Goal: Information Seeking & Learning: Learn about a topic

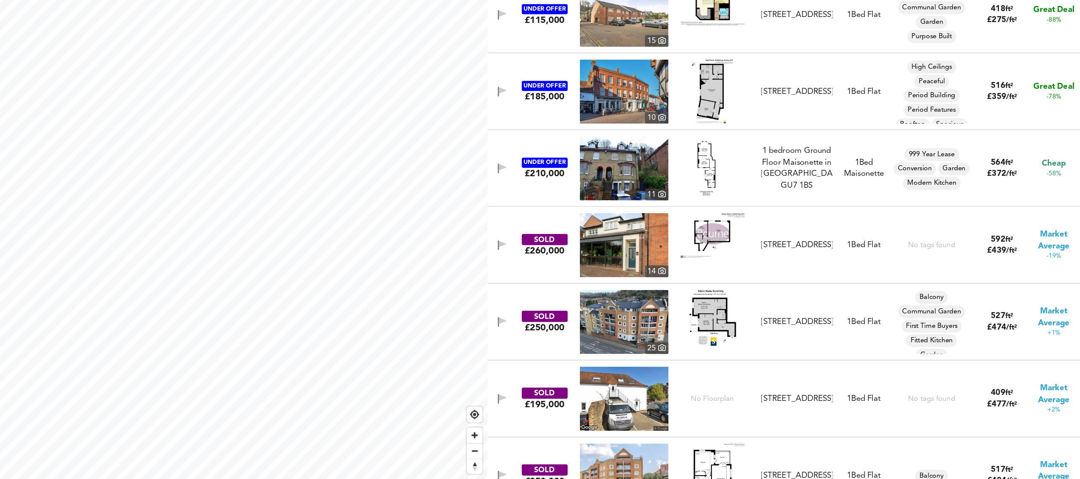
scroll to position [52, 0]
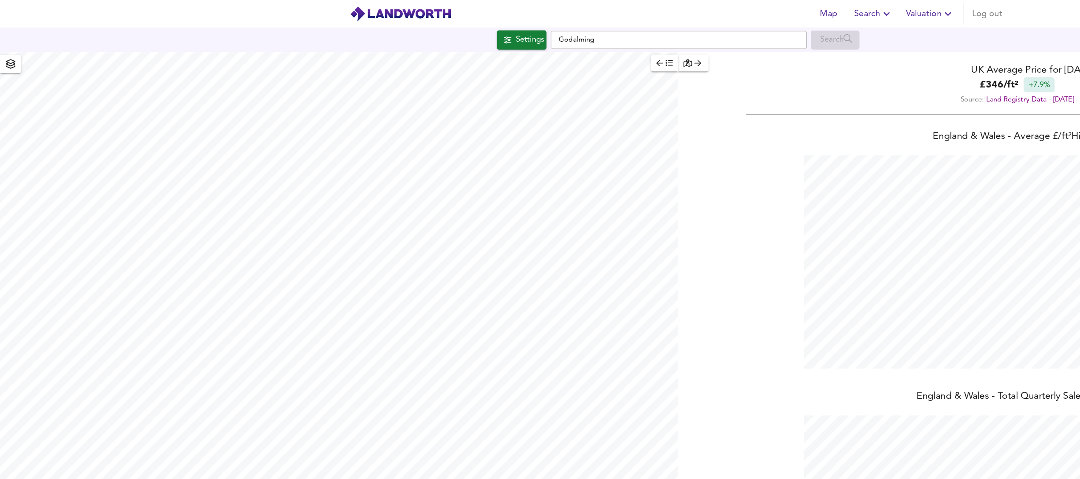
scroll to position [479, 1080]
drag, startPoint x: 509, startPoint y: 31, endPoint x: 410, endPoint y: 31, distance: 98.9
click at [410, 31] on div "Settings Godalming Search" at bounding box center [540, 31] width 1080 height 15
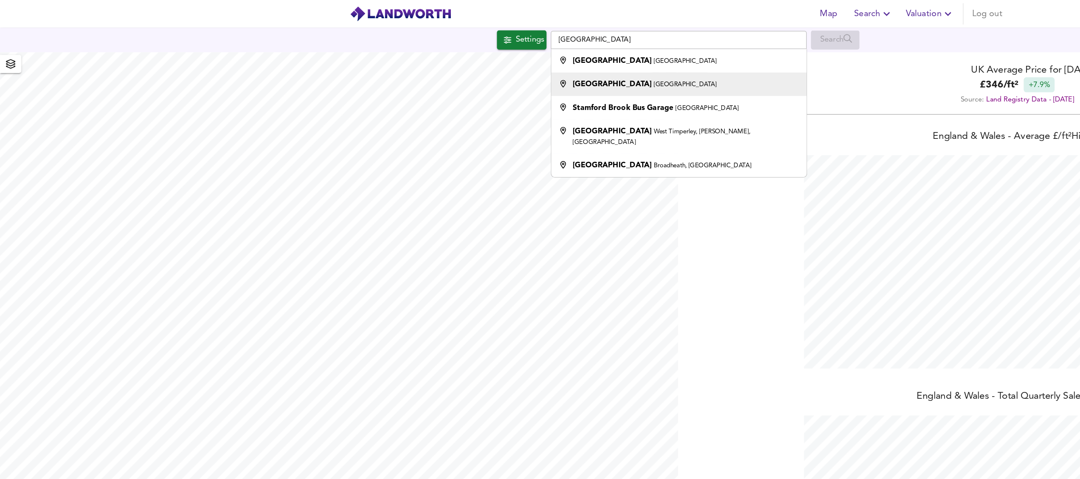
click at [500, 67] on div "[GEOGRAPHIC_DATA]" at bounding box center [513, 67] width 115 height 8
type input "[GEOGRAPHIC_DATA], [GEOGRAPHIC_DATA]"
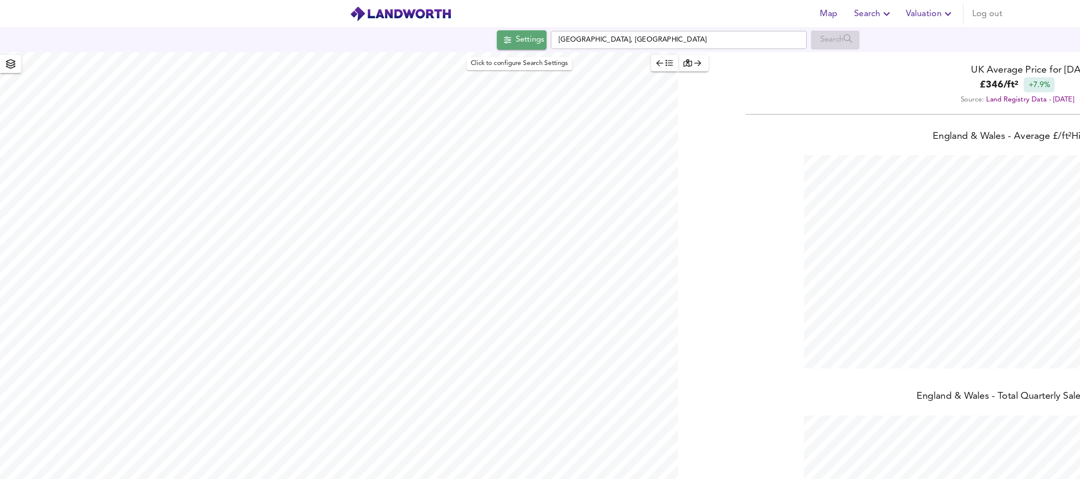
click at [419, 33] on div "Settings" at bounding box center [421, 31] width 22 height 11
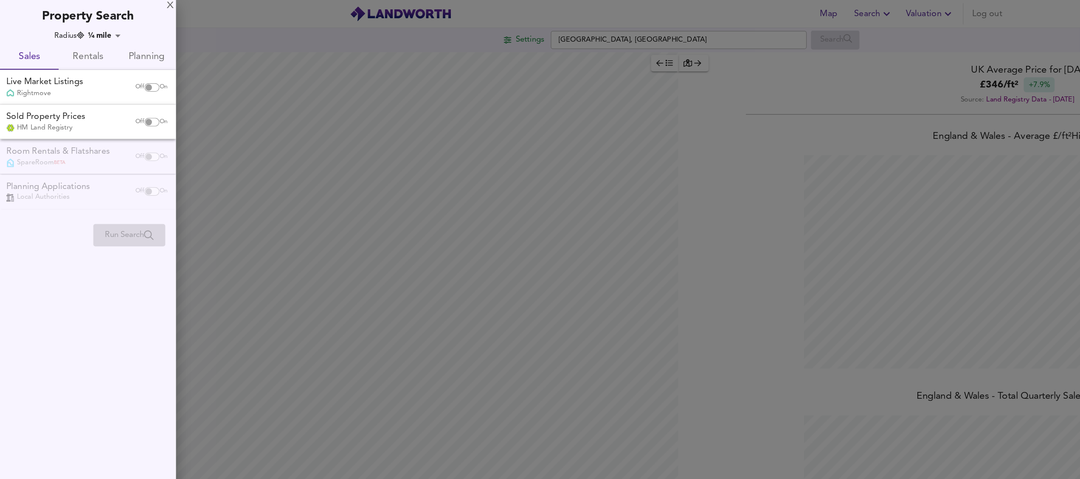
click at [121, 68] on input "checkbox" at bounding box center [118, 69] width 20 height 7
checkbox input "true"
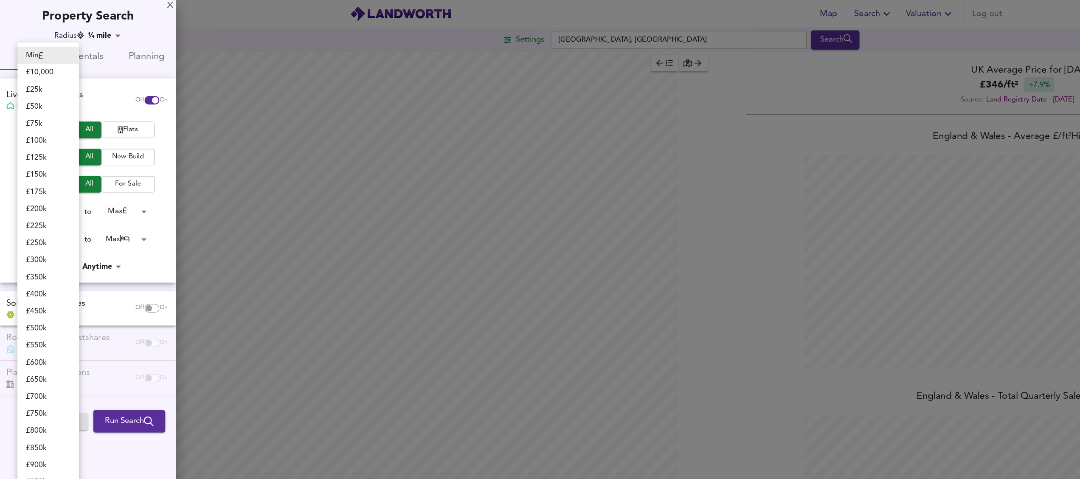
click at [54, 169] on body "Map Search Valuation Log out Settings [GEOGRAPHIC_DATA], [GEOGRAPHIC_DATA] Sear…" at bounding box center [540, 239] width 1080 height 479
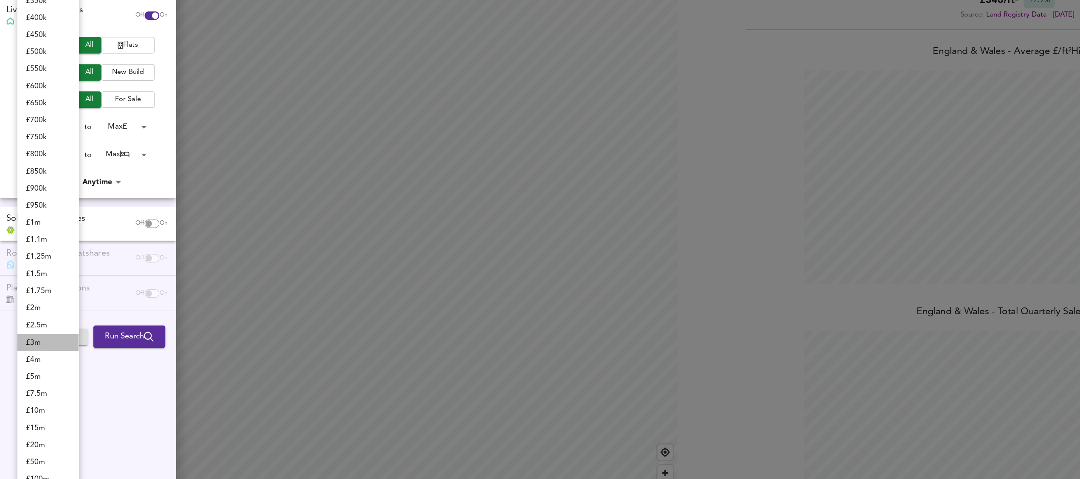
click at [42, 336] on li "£ 3m" at bounding box center [38, 340] width 49 height 14
type input "3000000"
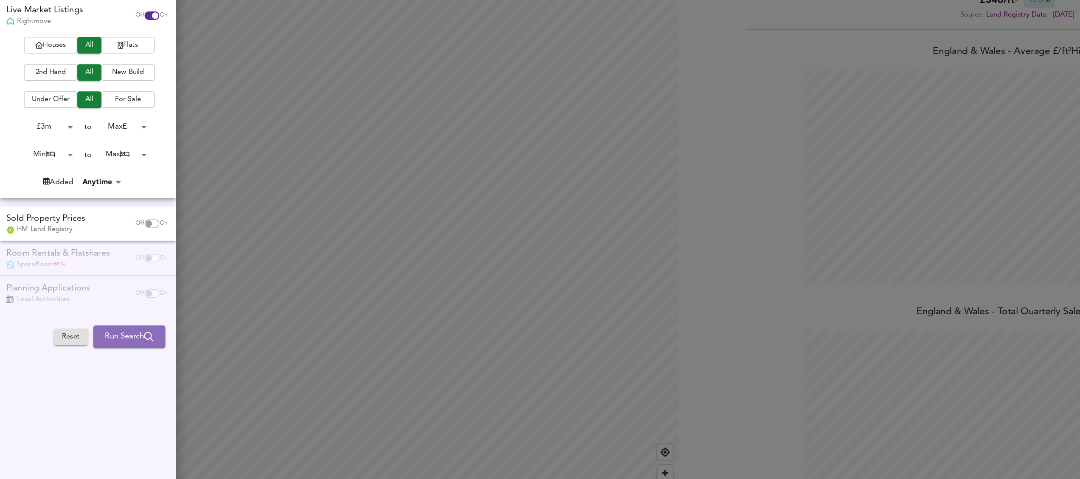
click at [106, 337] on span "Run Search" at bounding box center [103, 335] width 39 height 11
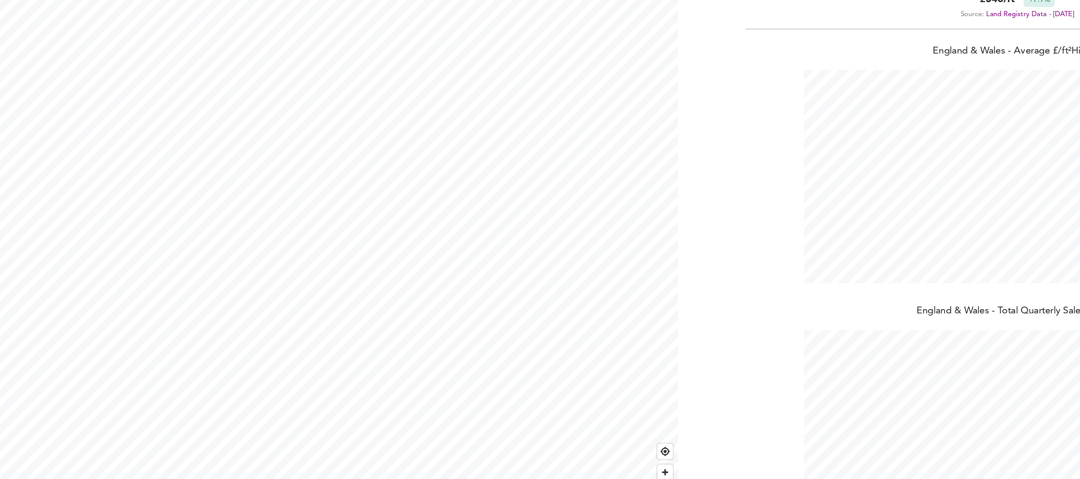
scroll to position [479, 1080]
click at [554, 429] on div "Legend UK Average Price for September 2025 £ 346 / ft² +7.9% Source: Land Regis…" at bounding box center [540, 260] width 1080 height 437
click at [607, 208] on div "Legend UK Average Price for September 2025 £ 346 / ft² +7.9% Source: Land Regis…" at bounding box center [540, 260] width 1080 height 437
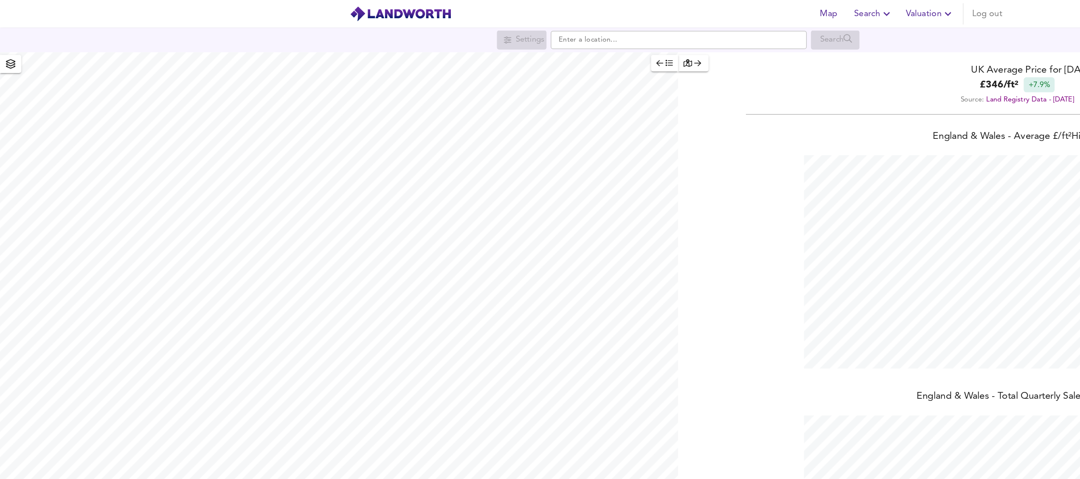
scroll to position [479, 1080]
click at [447, 30] on input "text" at bounding box center [540, 32] width 204 height 14
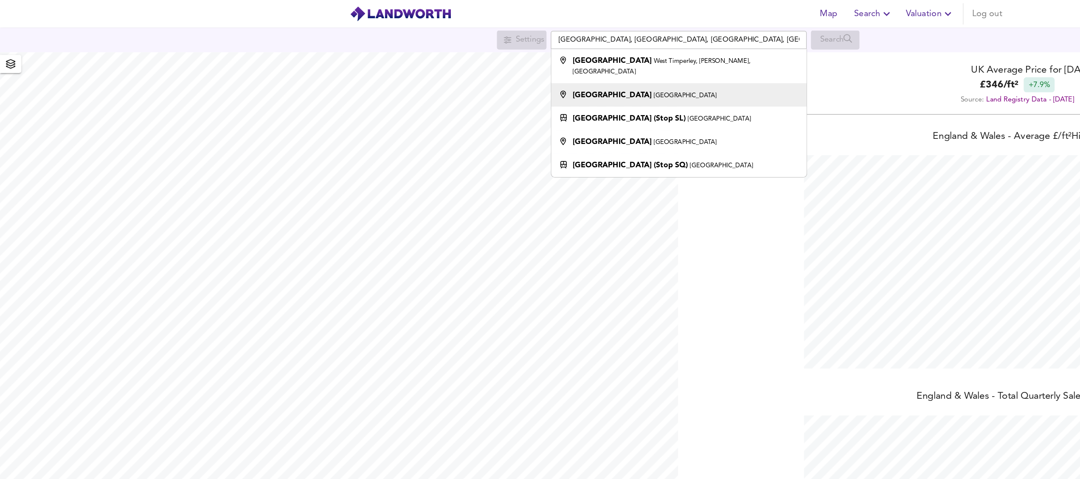
drag, startPoint x: 503, startPoint y: 53, endPoint x: 521, endPoint y: 70, distance: 24.6
click at [521, 70] on ul "Stamford Brook Road West Timperley, Timperley, Altrincham Stamford Brook Road L…" at bounding box center [540, 90] width 204 height 102
click at [520, 73] on small "London" at bounding box center [545, 75] width 50 height 5
type input "Stamford Brook Road, London"
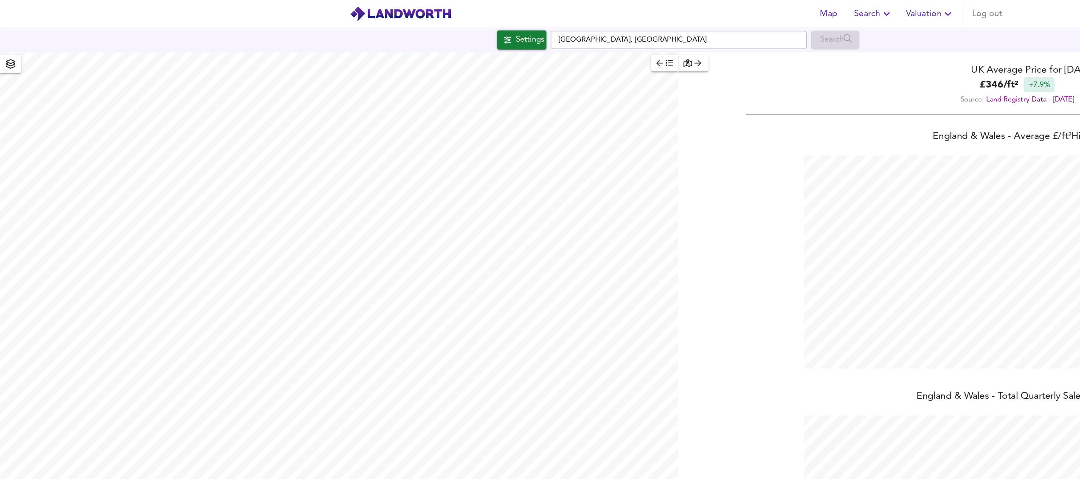
checkbox input "false"
checkbox input "true"
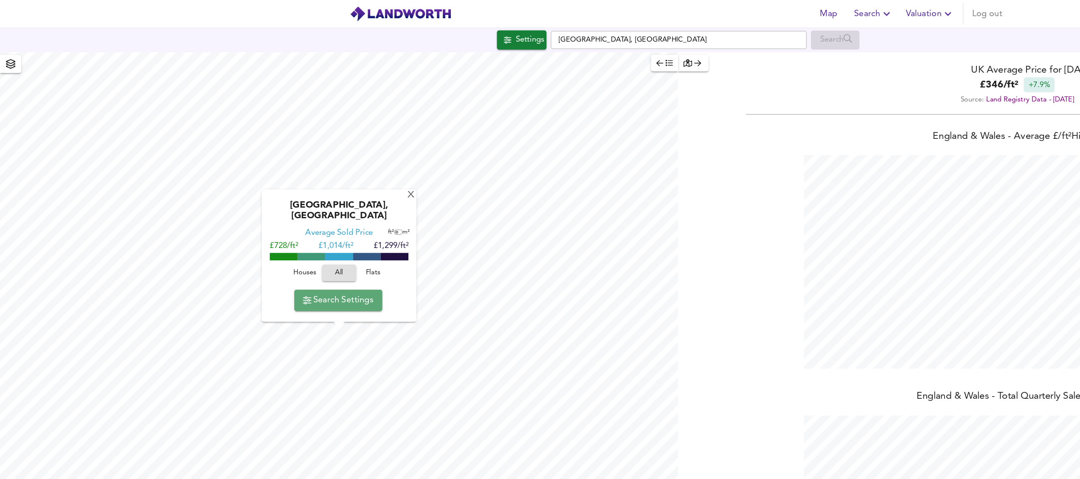
click at [270, 243] on span "Search Settings" at bounding box center [269, 239] width 56 height 12
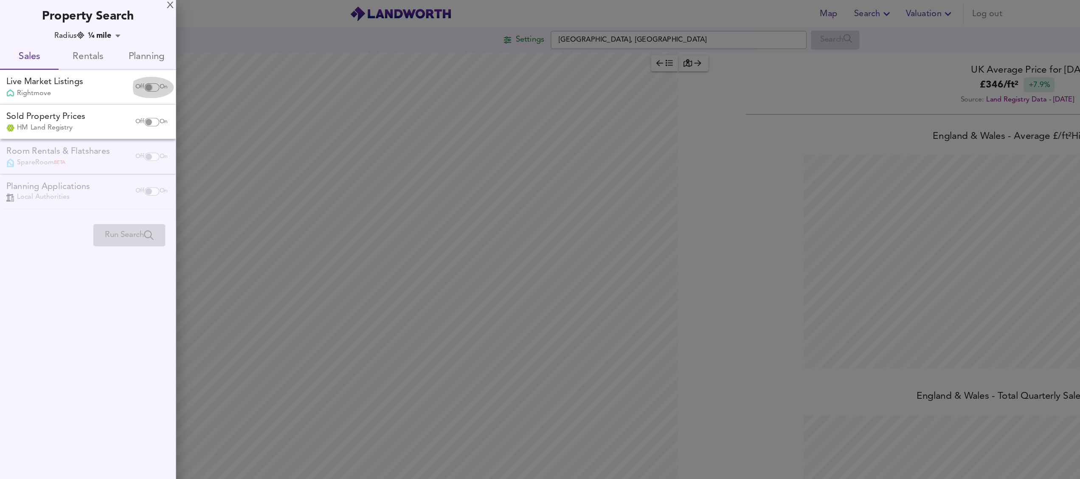
click at [120, 69] on input "checkbox" at bounding box center [118, 69] width 20 height 7
checkbox input "true"
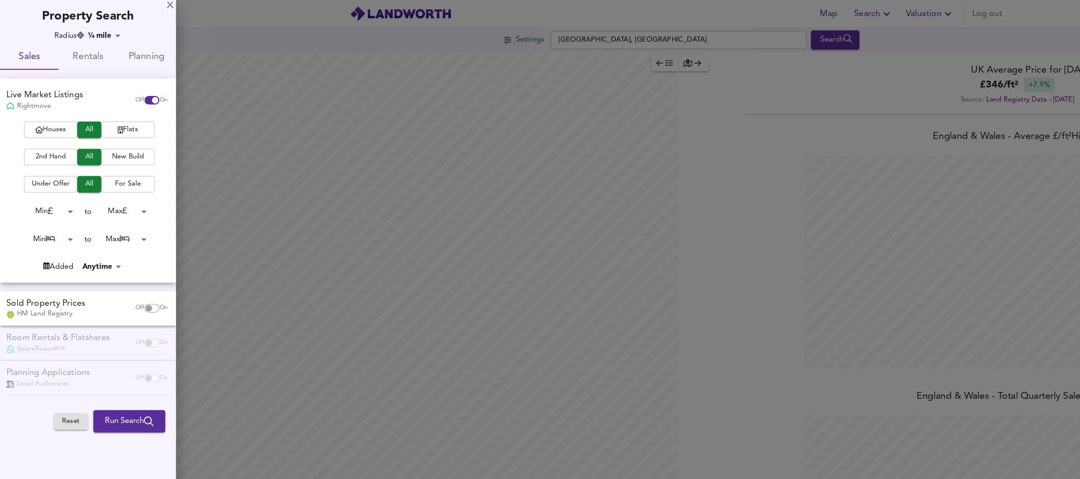
click at [104, 333] on span "Run Search" at bounding box center [103, 335] width 39 height 11
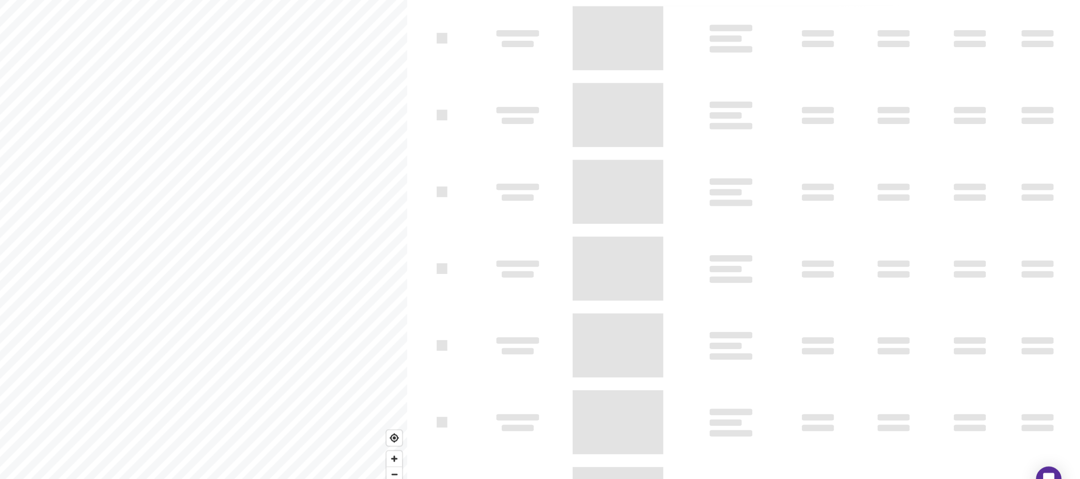
type input "bestdeal"
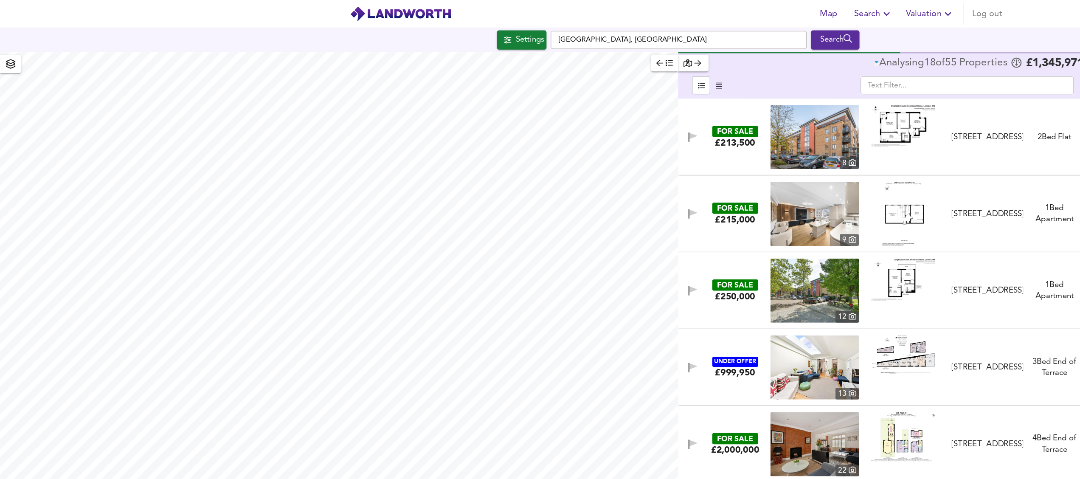
click at [842, 67] on body "Map Search Valuation Log out Settings Stamford Brook Road, London Search Legend…" at bounding box center [540, 239] width 1080 height 479
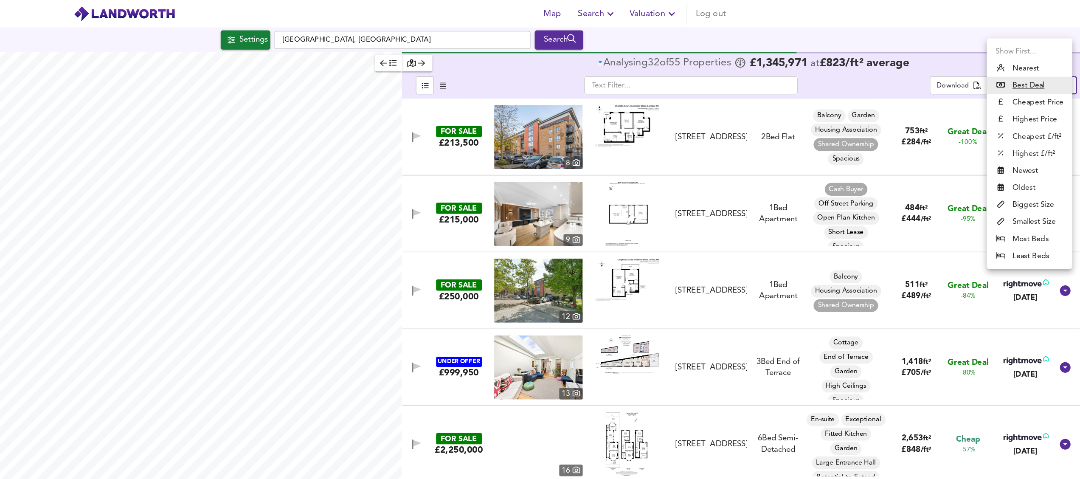
drag, startPoint x: 646, startPoint y: 57, endPoint x: 821, endPoint y: 58, distance: 174.0
click at [821, 58] on div at bounding box center [540, 239] width 1080 height 479
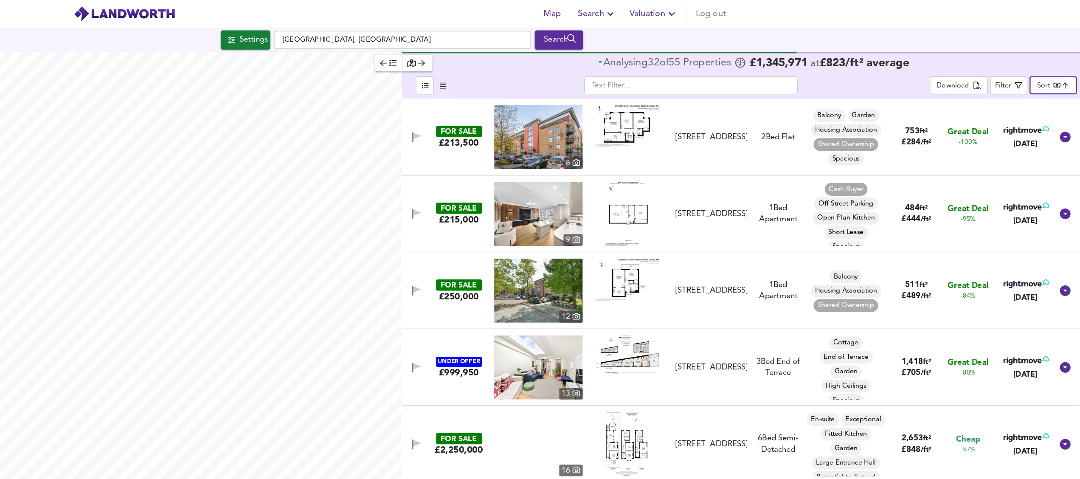
click at [851, 67] on body "Map Search Valuation Log out Settings Stamford Brook Road, London Search Legend…" at bounding box center [540, 239] width 1080 height 479
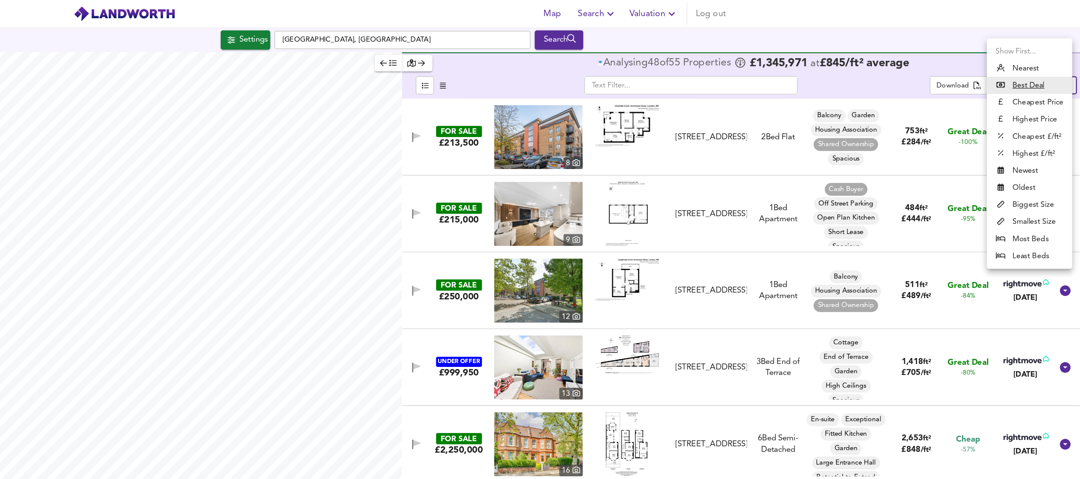
drag, startPoint x: 607, startPoint y: 270, endPoint x: 726, endPoint y: 267, distance: 118.9
click at [726, 267] on div at bounding box center [540, 239] width 1080 height 479
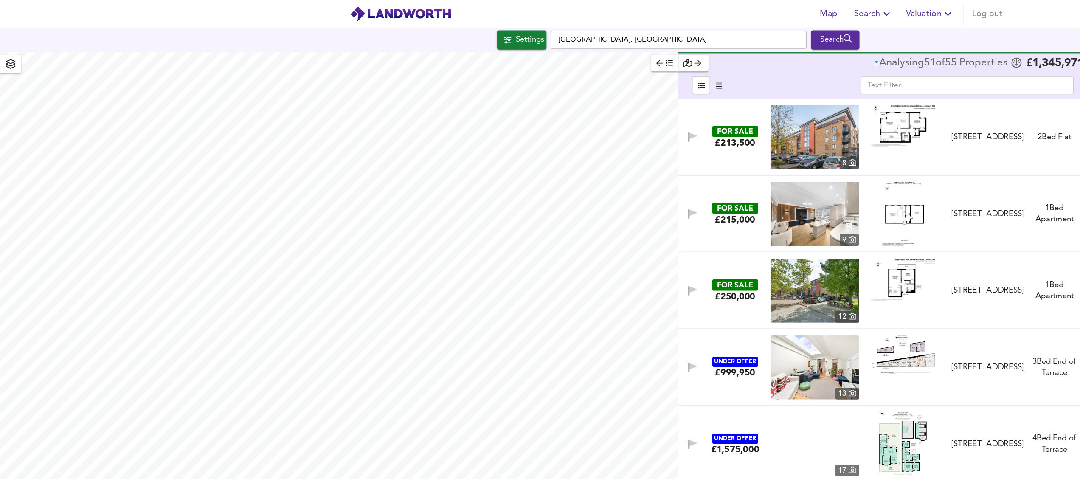
drag, startPoint x: 1061, startPoint y: 66, endPoint x: 841, endPoint y: 63, distance: 219.5
click at [841, 65] on body "Map Search Valuation Log out Settings Stamford Brook Road, London Search Legend…" at bounding box center [540, 239] width 1080 height 479
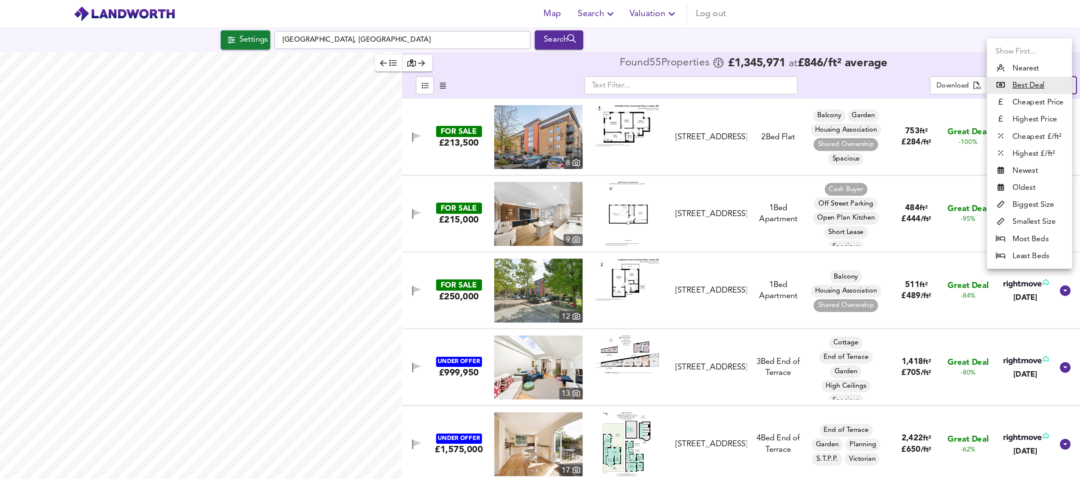
drag, startPoint x: 616, startPoint y: 59, endPoint x: 774, endPoint y: 59, distance: 157.9
click at [774, 59] on div at bounding box center [540, 239] width 1080 height 479
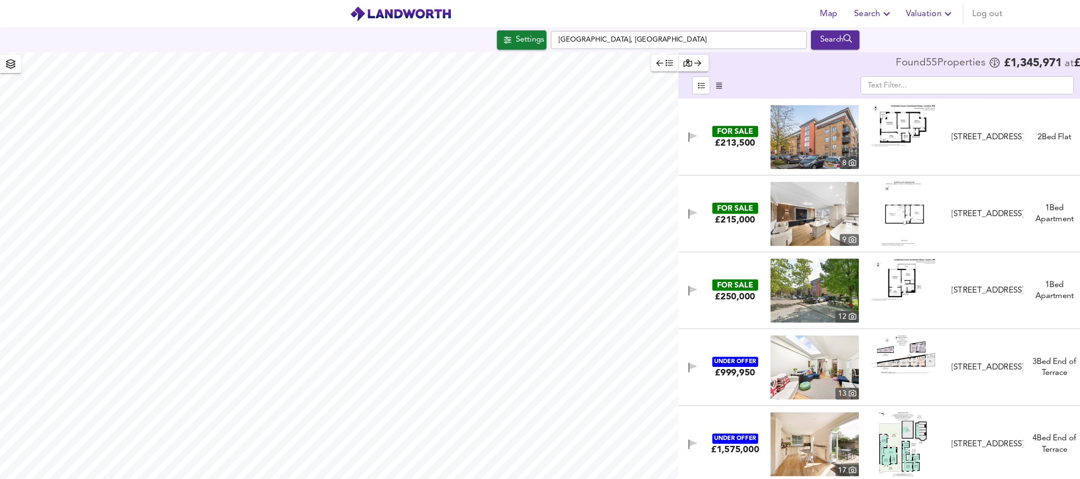
drag, startPoint x: 1058, startPoint y: 65, endPoint x: 839, endPoint y: 65, distance: 219.5
click at [839, 65] on body "Map Search Valuation Log out Settings Stamford Brook Road, London Search Legend…" at bounding box center [540, 239] width 1080 height 479
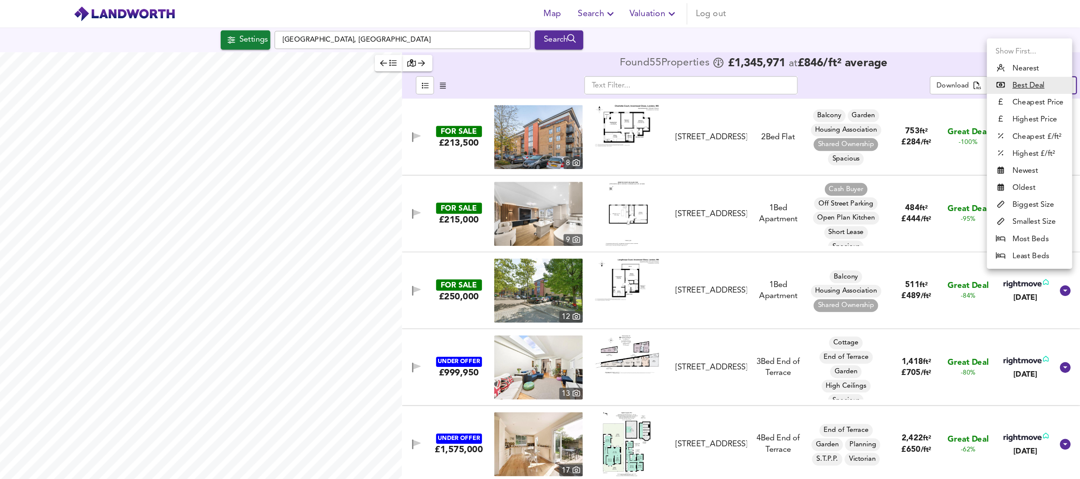
drag, startPoint x: 424, startPoint y: 27, endPoint x: 645, endPoint y: 27, distance: 220.3
click at [645, 27] on div at bounding box center [540, 239] width 1080 height 479
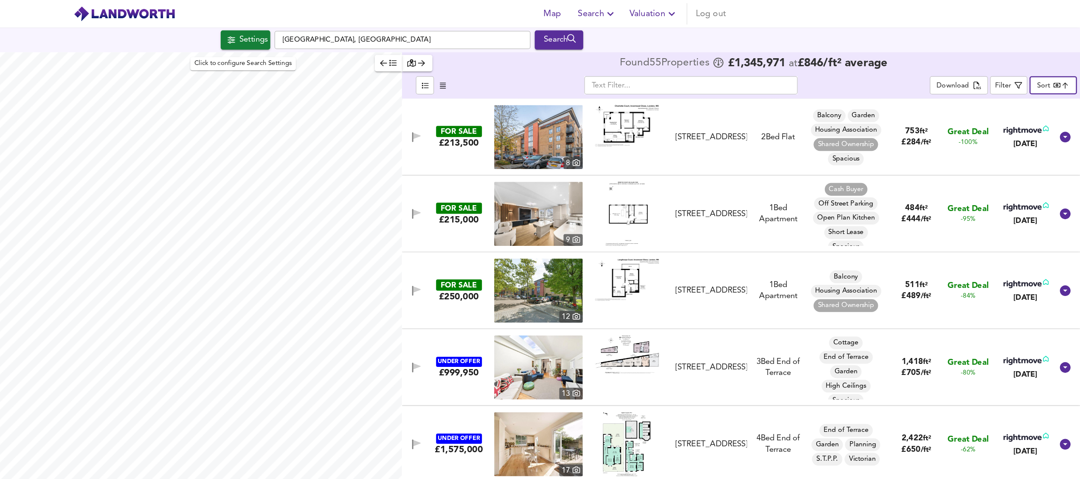
click at [421, 31] on div "Settings" at bounding box center [421, 31] width 22 height 11
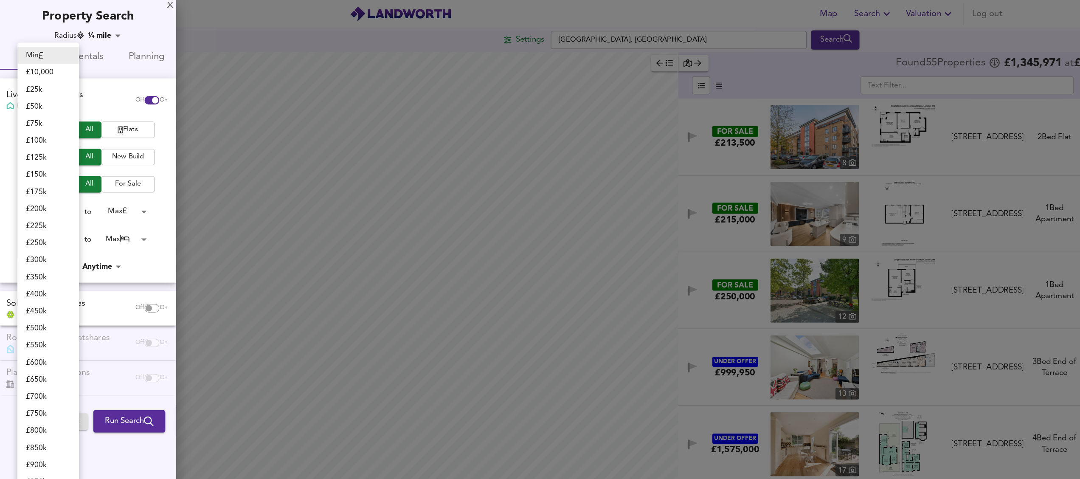
click at [56, 171] on body "Map Search Valuation Log out Settings Stamford Brook Road, London Search Legend…" at bounding box center [540, 239] width 1080 height 479
click at [39, 319] on li "£ 2m" at bounding box center [38, 319] width 49 height 14
type input "2000000"
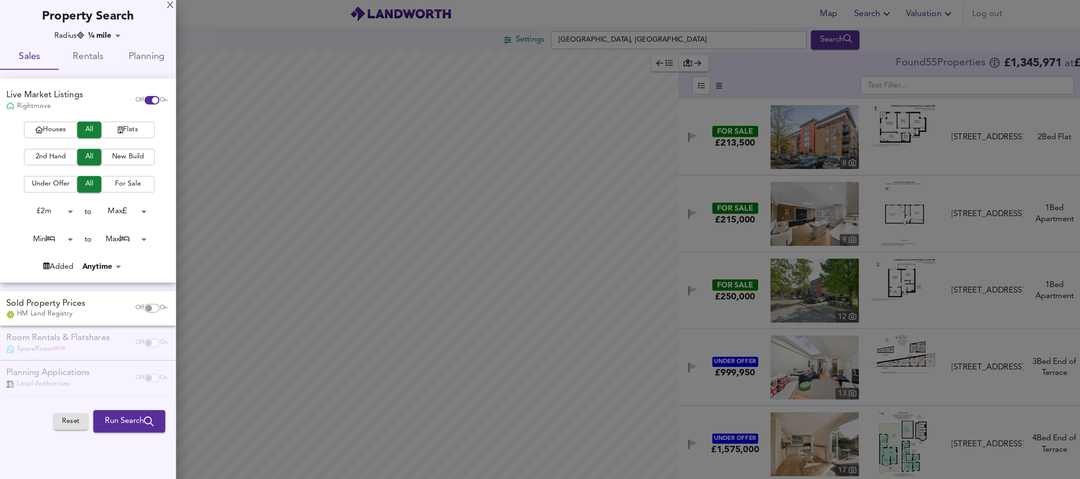
click at [98, 332] on span "Run Search" at bounding box center [103, 335] width 39 height 11
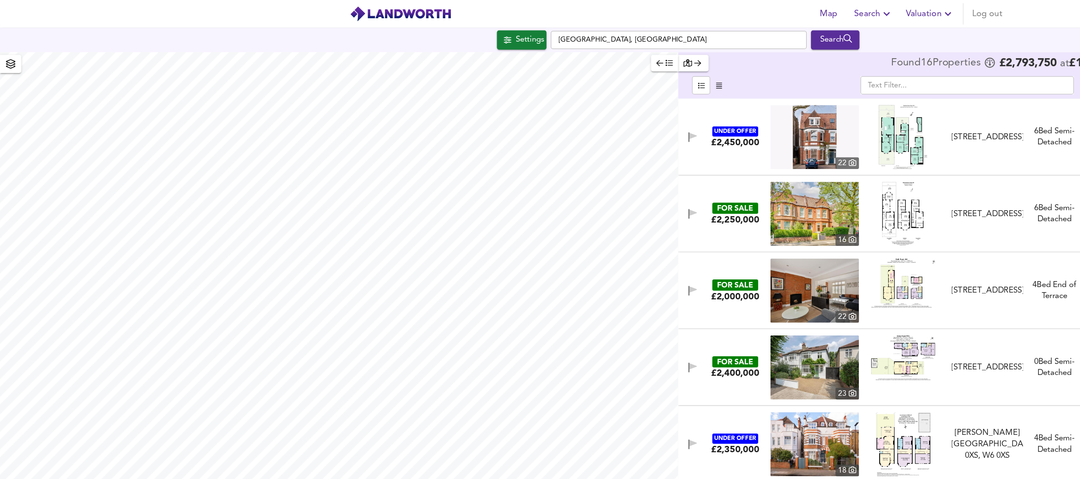
click at [840, 69] on body "Map Search Valuation Log out Settings Stamford Brook Road, London Search Legend…" at bounding box center [540, 239] width 1080 height 479
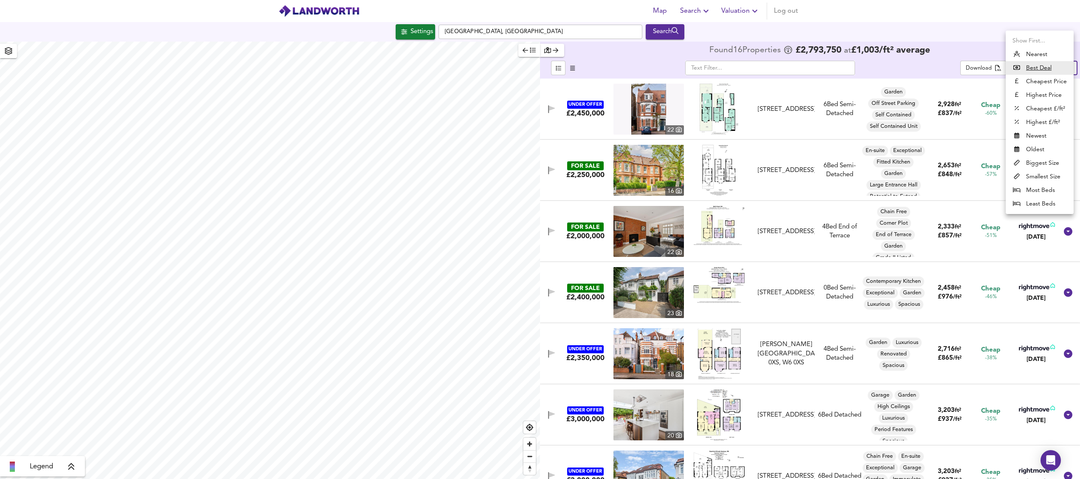
click at [960, 53] on div at bounding box center [540, 239] width 1080 height 479
click at [1060, 68] on body "Map Search Valuation Log out Settings Stamford Brook Road, London Search Legend…" at bounding box center [540, 239] width 1080 height 479
click at [1050, 79] on li "Cheapest Price" at bounding box center [1040, 82] width 68 height 14
type input "cheapest"
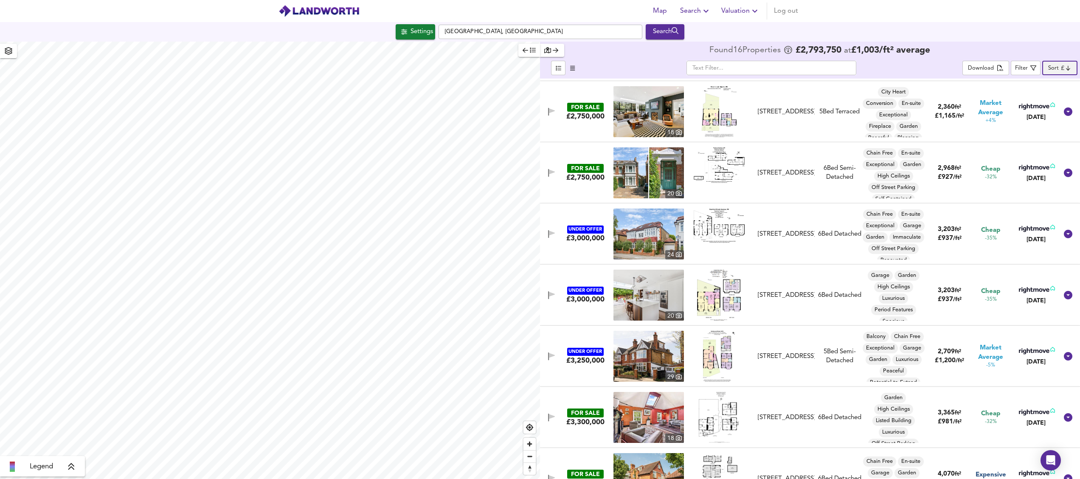
scroll to position [578, 0]
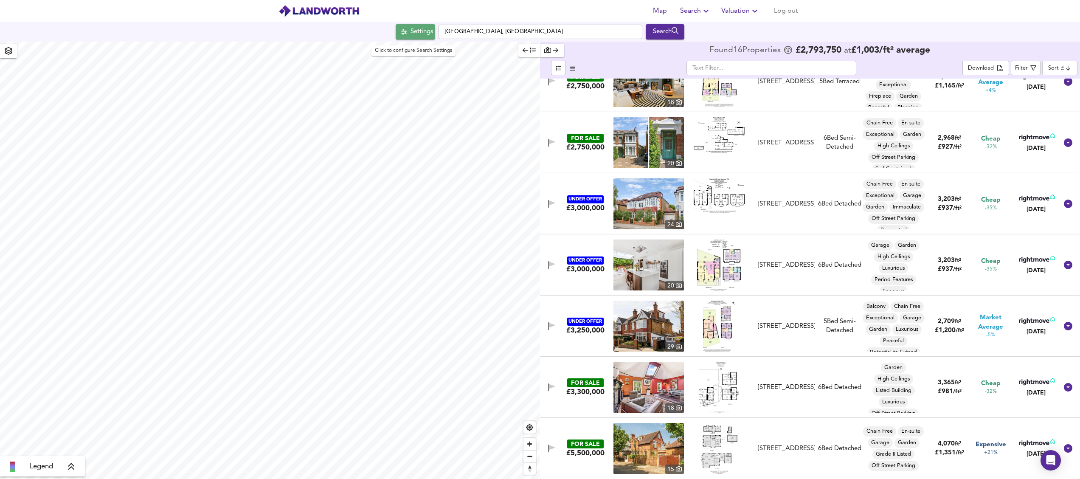
click at [416, 28] on div "Settings" at bounding box center [421, 31] width 22 height 11
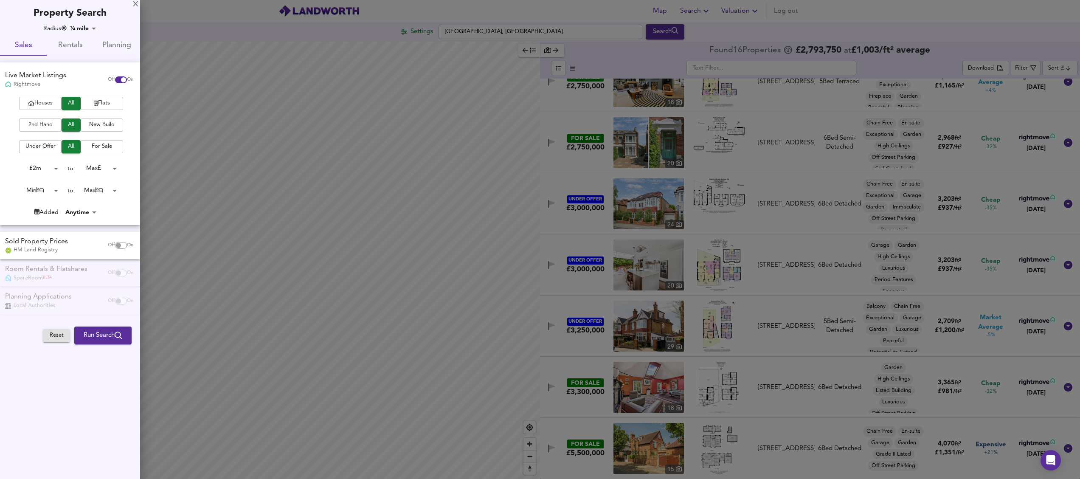
click at [82, 248] on div "Sold Property Prices HM Land Registry" at bounding box center [52, 245] width 101 height 17
checkbox input "true"
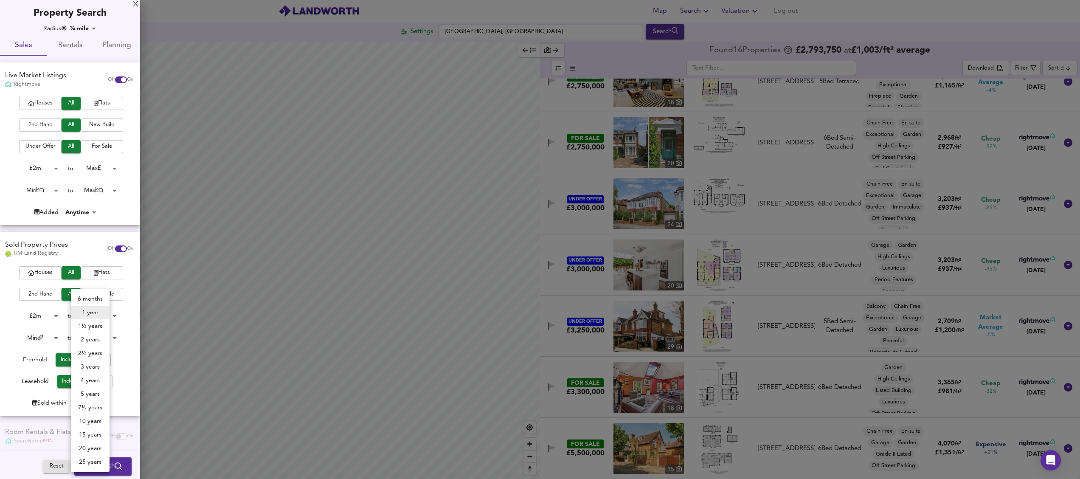
click at [98, 405] on body "Map Search Valuation Log out Settings Stamford Brook Road, London Search Legend…" at bounding box center [540, 239] width 1080 height 479
click at [103, 461] on li "25 years" at bounding box center [90, 462] width 39 height 14
type input "300"
